Goal: Information Seeking & Learning: Learn about a topic

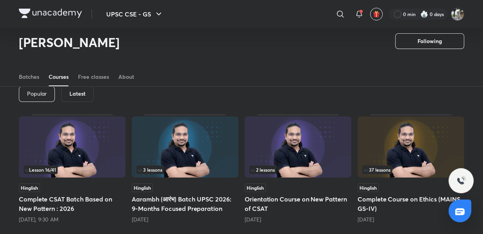
click at [75, 91] on h6 "Latest" at bounding box center [77, 94] width 16 height 6
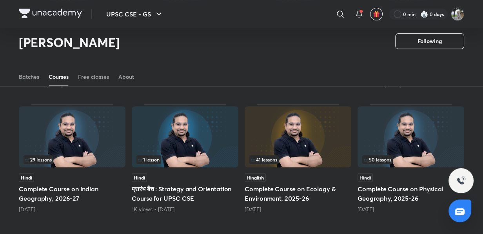
scroll to position [282, 0]
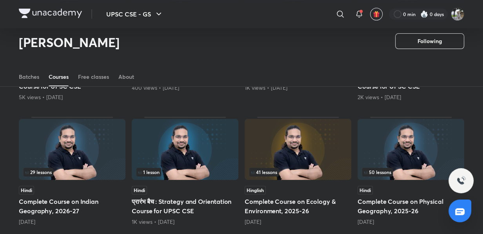
click at [74, 153] on img at bounding box center [72, 149] width 107 height 61
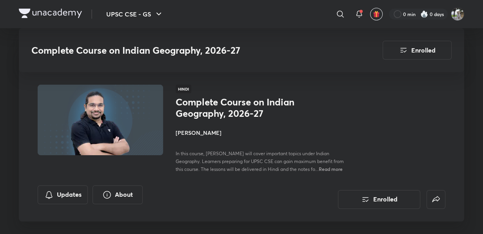
scroll to position [285, 0]
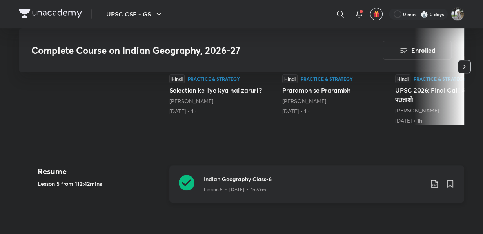
click at [244, 188] on p "Lesson 5 • [DATE] • 1h 59m" at bounding box center [235, 189] width 62 height 7
